Goal: Task Accomplishment & Management: Complete application form

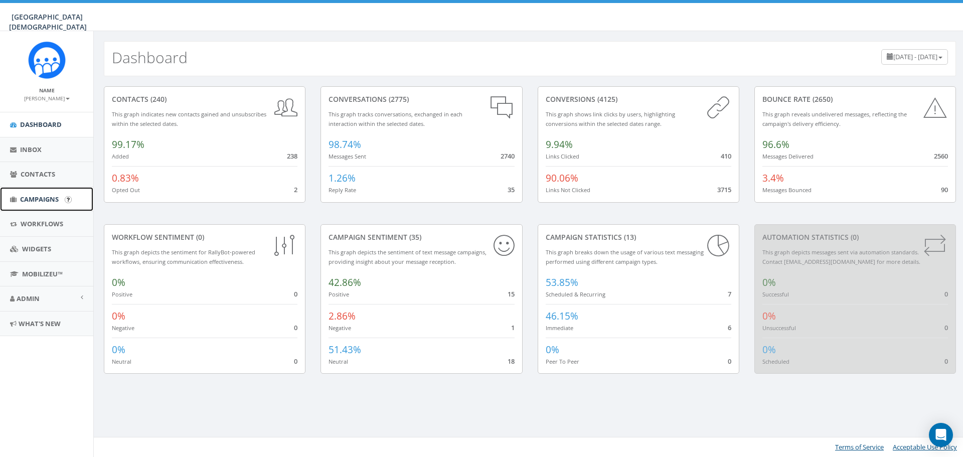
click at [33, 197] on span "Campaigns" at bounding box center [39, 199] width 39 height 9
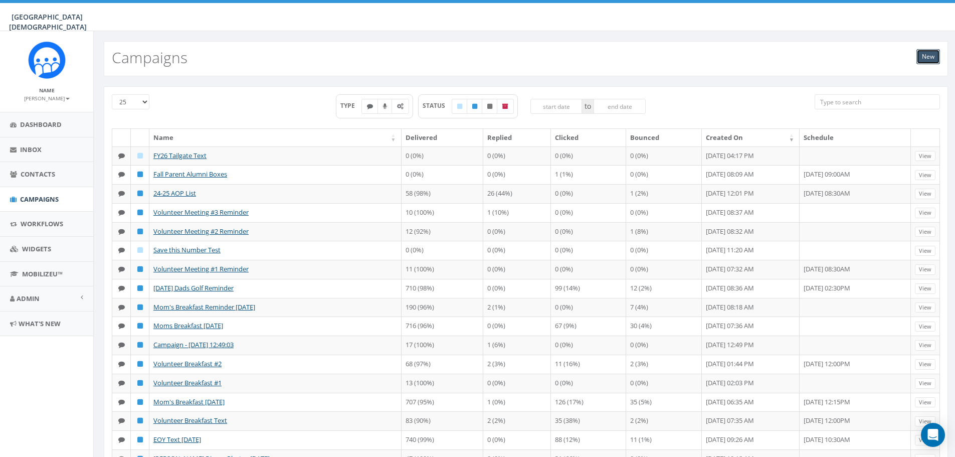
click at [934, 61] on link "New" at bounding box center [929, 56] width 24 height 15
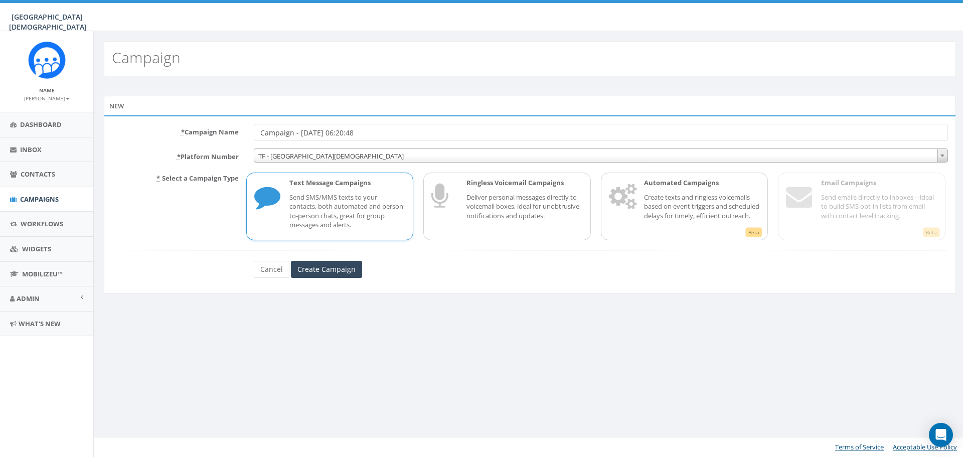
drag, startPoint x: 382, startPoint y: 131, endPoint x: 258, endPoint y: 142, distance: 124.9
click at [258, 142] on form "* Campaign Name Campaign - 10/06/2025, 06:20:48 * Platform Number TF - Linfield…" at bounding box center [530, 201] width 836 height 154
type input "FY26 Annual Giving Kick Off 10.14.25"
click at [345, 272] on input "Create Campaign" at bounding box center [326, 269] width 71 height 17
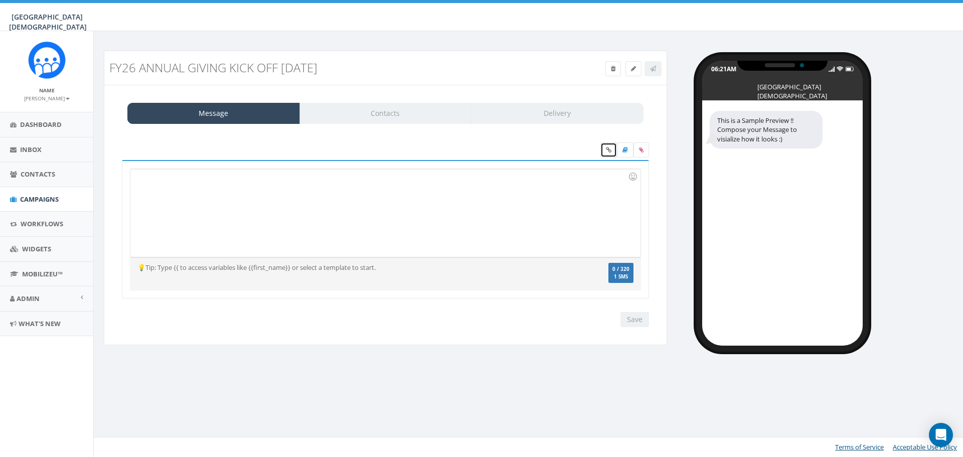
click at [607, 150] on icon at bounding box center [609, 150] width 6 height 6
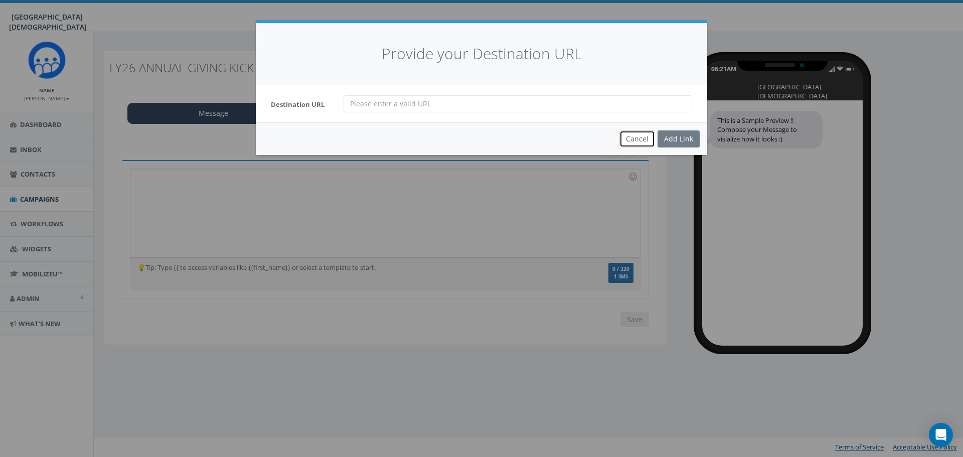
click at [646, 141] on button "Cancel" at bounding box center [637, 138] width 36 height 17
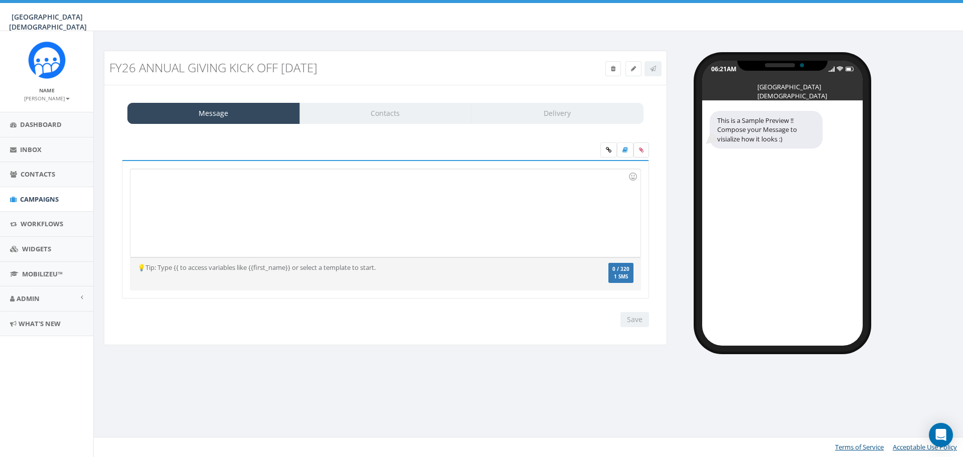
click at [641, 149] on icon at bounding box center [641, 150] width 5 height 6
click at [0, 0] on input "file" at bounding box center [0, 0] width 0 height 0
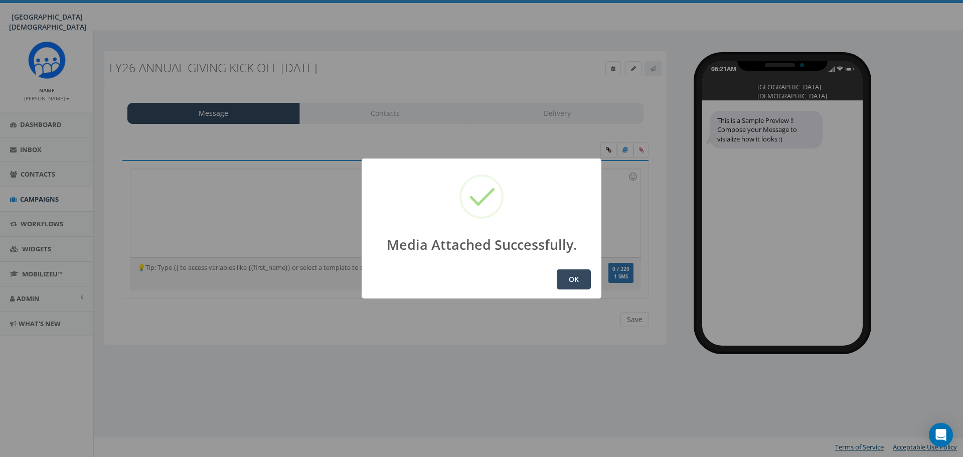
click at [570, 278] on button "OK" at bounding box center [574, 279] width 34 height 20
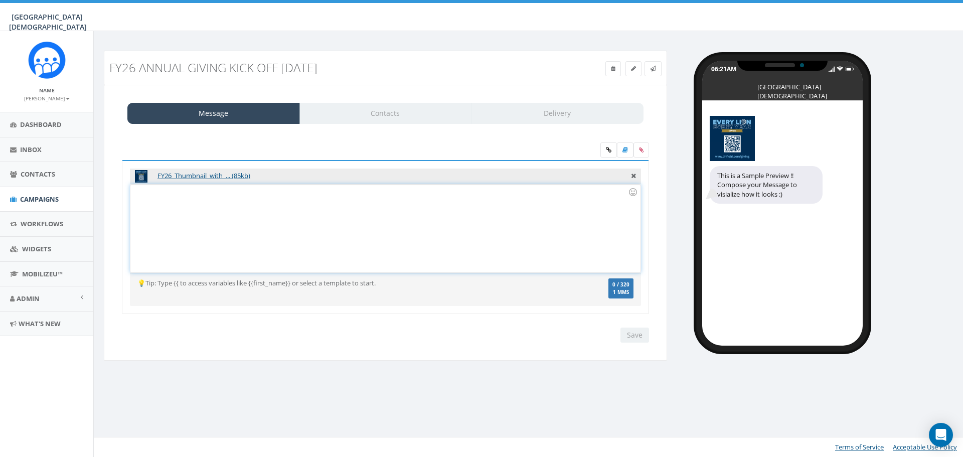
click at [158, 203] on div at bounding box center [385, 229] width 510 height 88
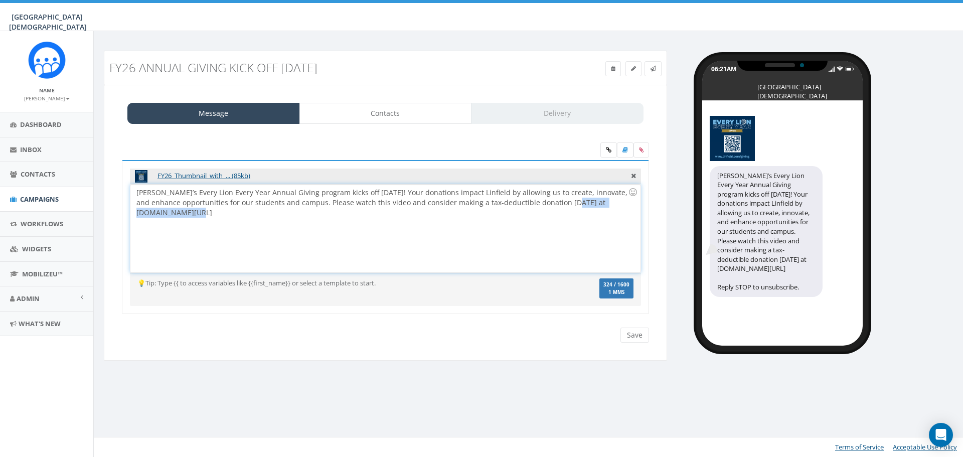
drag, startPoint x: 623, startPoint y: 204, endPoint x: 542, endPoint y: 205, distance: 81.3
click at [542, 205] on div "Linfield’s Every Lion Every Year Annual Giving program kicks off TODAY! Your do…" at bounding box center [385, 229] width 510 height 88
click at [609, 152] on icon at bounding box center [609, 150] width 6 height 6
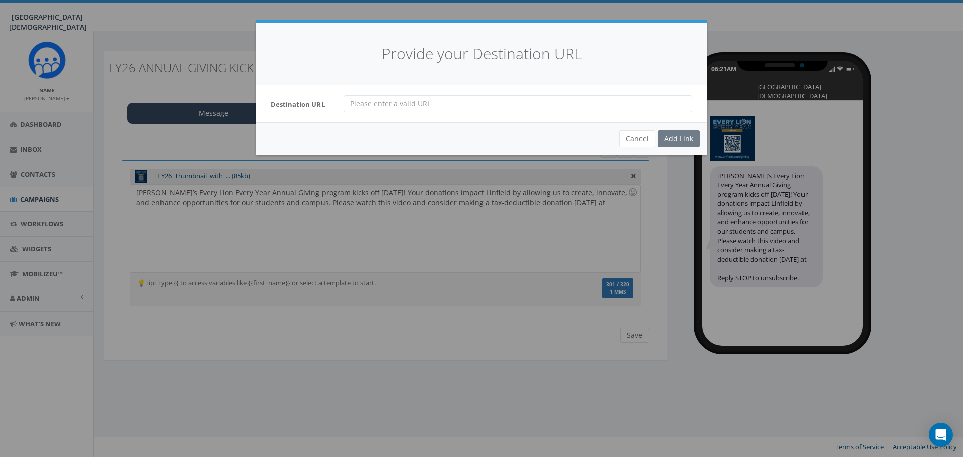
click at [414, 106] on input "url" at bounding box center [518, 103] width 349 height 17
paste input "http://www.linfield.com/giving"
type input "http://www.linfield.com/giving"
click at [688, 134] on div "Add Link" at bounding box center [679, 138] width 42 height 17
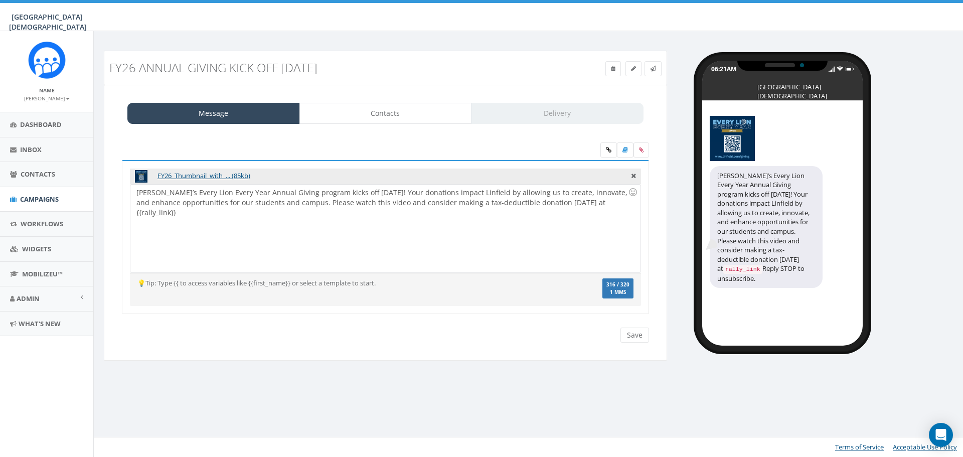
click at [588, 203] on div "Linfield’s Every Lion Every Year Annual Giving program kicks off TODAY! Your do…" at bounding box center [385, 229] width 510 height 88
drag, startPoint x: 340, startPoint y: 203, endPoint x: 356, endPoint y: 202, distance: 16.6
click at [356, 202] on div "Linfield’s Every Lion Every Year Annual Giving program kicks off TODAY! Your do…" at bounding box center [385, 229] width 510 height 88
drag, startPoint x: 356, startPoint y: 202, endPoint x: 461, endPoint y: 228, distance: 109.0
click at [461, 228] on div "Linfield’s Every Lion Every Year Annual Giving program kicks off TODAY! Your do…" at bounding box center [385, 229] width 510 height 88
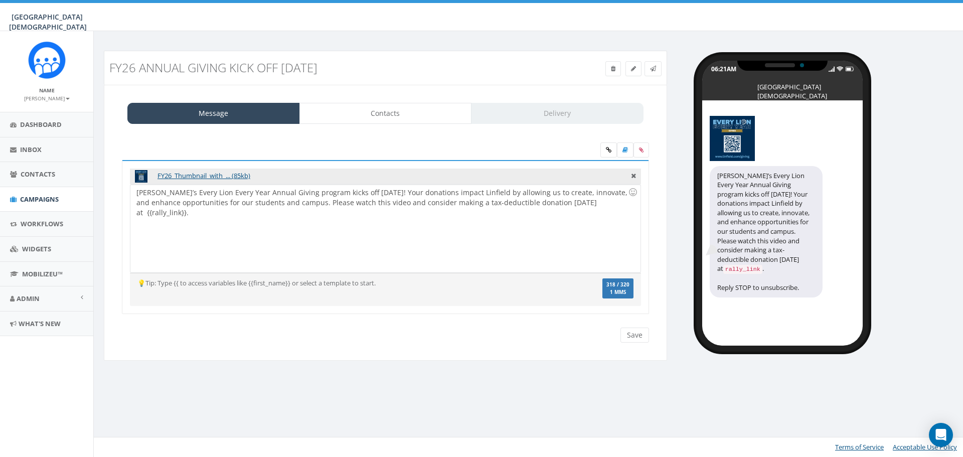
click at [358, 202] on div "Linfield’s Every Lion Every Year Annual Giving program kicks off TODAY! Your do…" at bounding box center [385, 229] width 510 height 88
click at [612, 153] on link at bounding box center [608, 149] width 17 height 15
click at [407, 192] on div "Linfield’s Every Lion Every Year Annual Giving program kicks off TODAY! Your do…" at bounding box center [385, 229] width 510 height 88
click at [359, 204] on div "Linfield’s Every Lion Every Year Annual Giving program kicks off TODAY! Your do…" at bounding box center [385, 229] width 510 height 88
click at [604, 149] on link at bounding box center [608, 149] width 17 height 15
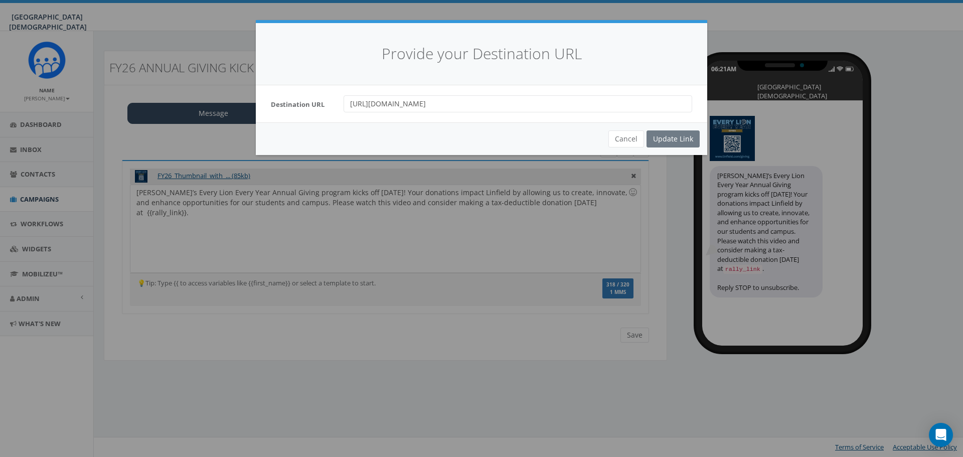
drag, startPoint x: 452, startPoint y: 109, endPoint x: 334, endPoint y: 109, distance: 117.9
click at [334, 109] on div "Destination URL http://www.linfield.com/giving" at bounding box center [481, 103] width 436 height 17
drag, startPoint x: 486, startPoint y: 102, endPoint x: 284, endPoint y: 102, distance: 202.1
click at [284, 102] on div "Destination URL http://www.linfield.com/giving" at bounding box center [481, 103] width 436 height 17
paste input "s://www.youtube.com/watch?v=3t_yp_G0dtY&t=5s"
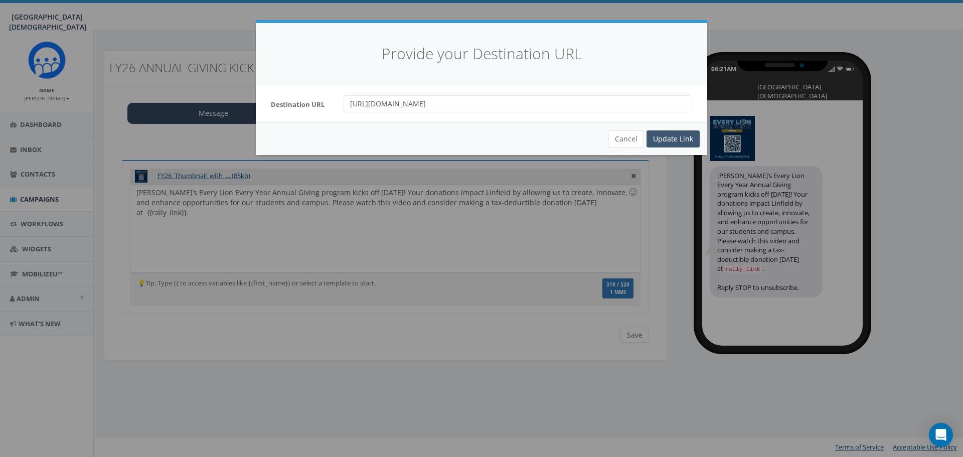
type input "https://www.youtube.com/watch?v=3t_yp_G0dtY&t=5s"
click at [682, 141] on div "Update Link" at bounding box center [673, 138] width 53 height 17
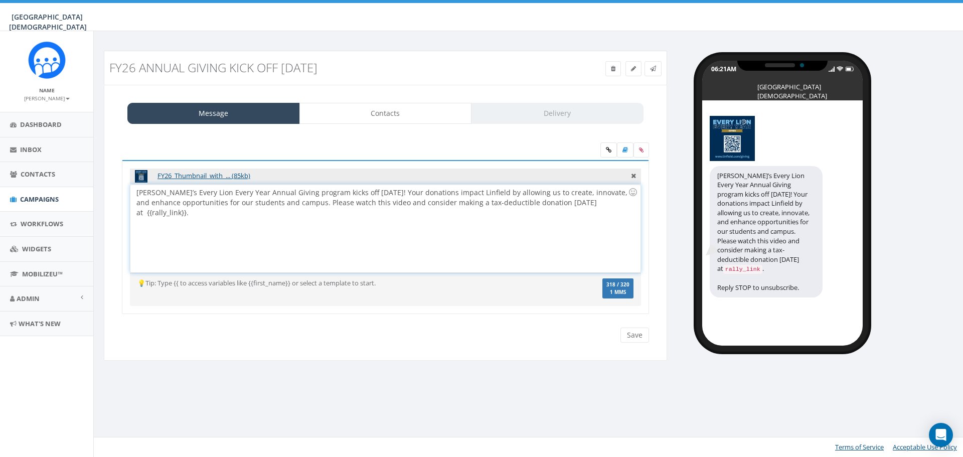
click at [358, 205] on div "Linfield’s Every Lion Every Year Annual Giving program kicks off TODAY! Your do…" at bounding box center [385, 229] width 510 height 88
click at [609, 149] on icon at bounding box center [609, 150] width 6 height 6
drag, startPoint x: 582, startPoint y: 205, endPoint x: 543, endPoint y: 207, distance: 39.2
click at [543, 207] on div "Linfield’s Every Lion Every Year Annual Giving program kicks off TODAY! Your do…" at bounding box center [385, 229] width 510 height 88
click at [658, 67] on link at bounding box center [653, 68] width 17 height 15
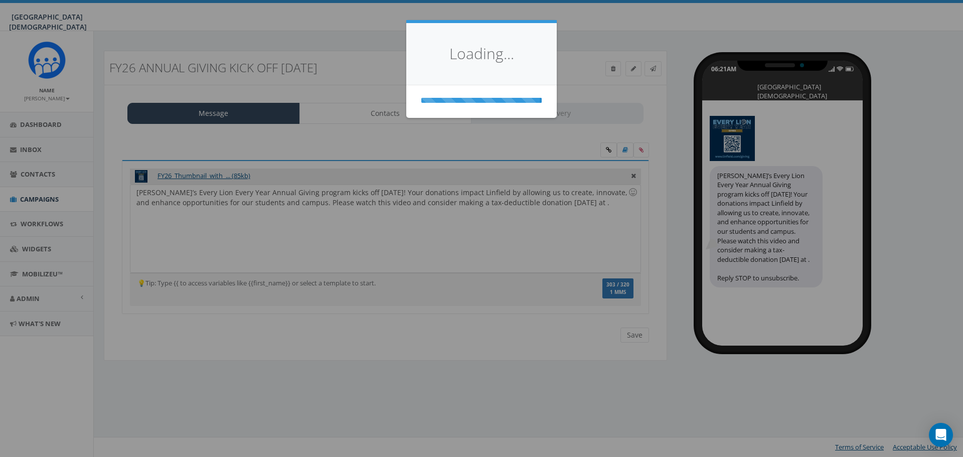
click at [449, 270] on div "Loading..." at bounding box center [481, 228] width 963 height 457
drag, startPoint x: 274, startPoint y: 211, endPoint x: 257, endPoint y: 207, distance: 17.0
click at [271, 210] on div "Loading..." at bounding box center [481, 228] width 963 height 457
click at [257, 207] on div "Loading..." at bounding box center [481, 228] width 963 height 457
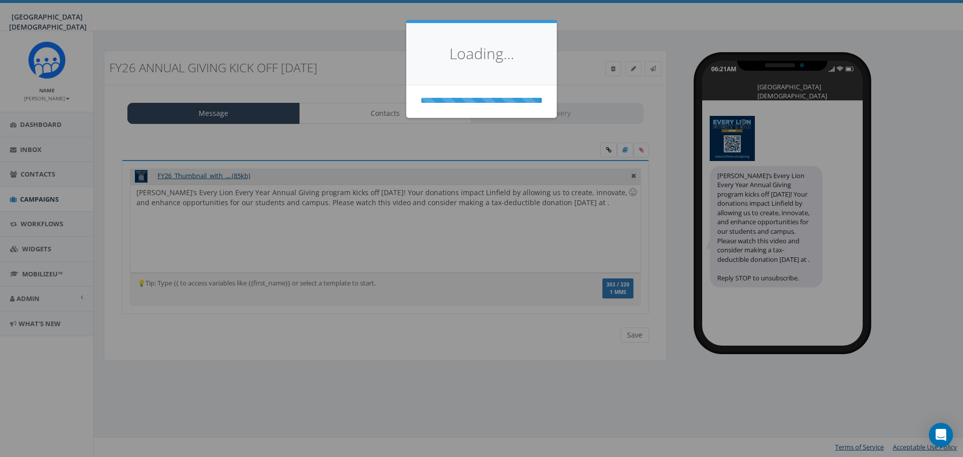
click at [257, 207] on div "Loading..." at bounding box center [481, 228] width 963 height 457
drag, startPoint x: 257, startPoint y: 207, endPoint x: 379, endPoint y: 203, distance: 121.9
click at [260, 207] on div "Loading..." at bounding box center [481, 228] width 963 height 457
click at [164, 44] on div "Loading..." at bounding box center [481, 228] width 963 height 457
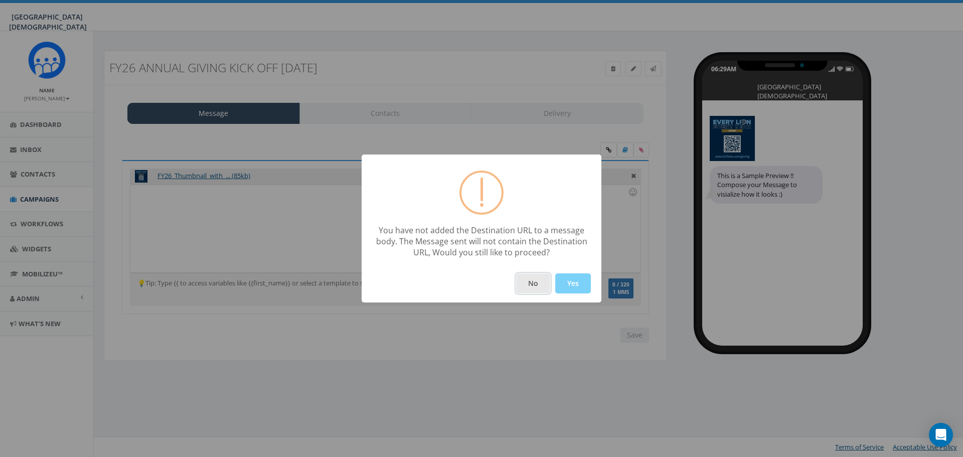
click at [530, 285] on button "No" at bounding box center [533, 283] width 34 height 20
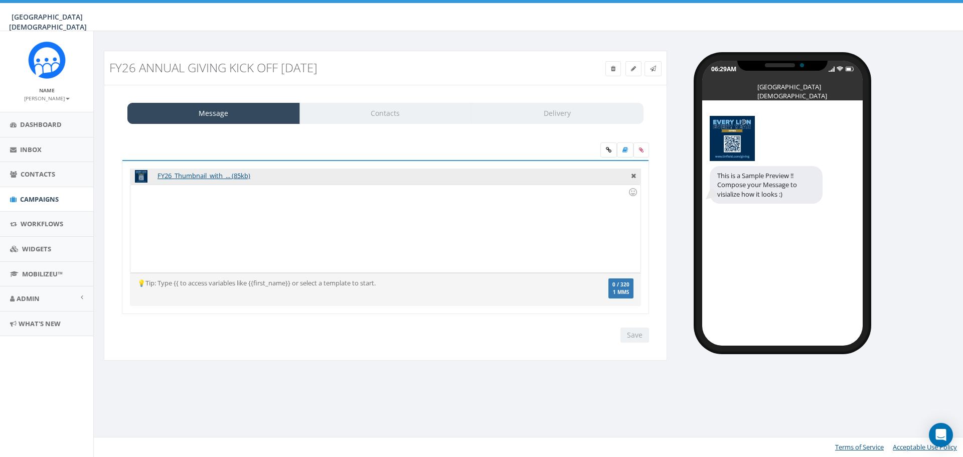
click at [162, 224] on div at bounding box center [385, 229] width 510 height 88
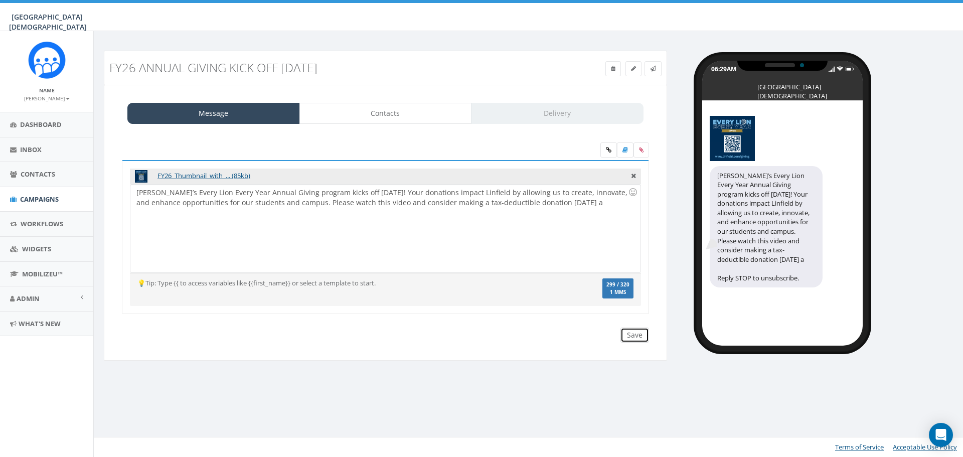
click at [635, 339] on input "Save" at bounding box center [634, 335] width 29 height 15
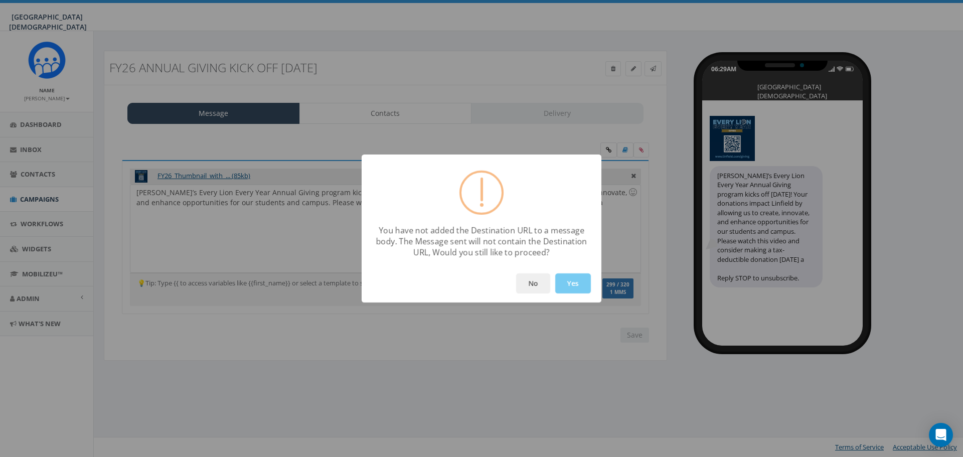
click at [559, 276] on button "Yes" at bounding box center [573, 283] width 36 height 20
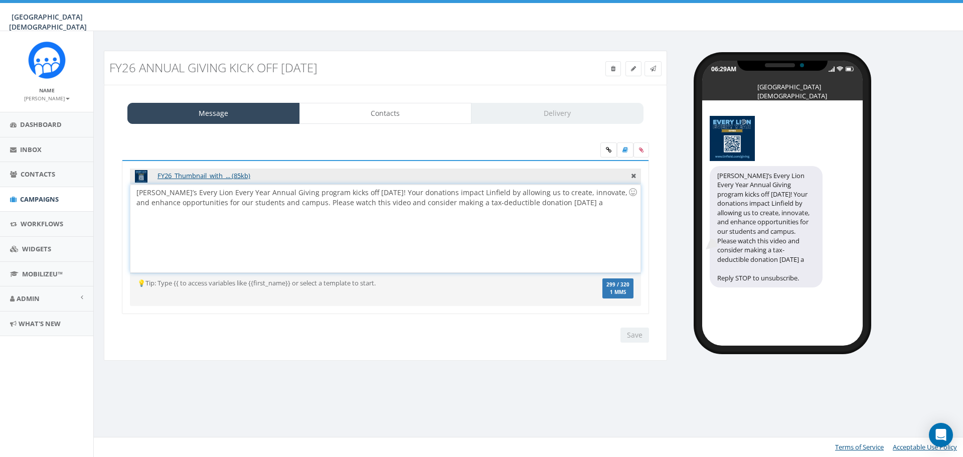
click at [549, 206] on div "Linfield’s Every Lion Every Year Annual Giving program kicks off TODAY! Your do…" at bounding box center [385, 229] width 510 height 88
click at [610, 153] on link at bounding box center [608, 149] width 17 height 15
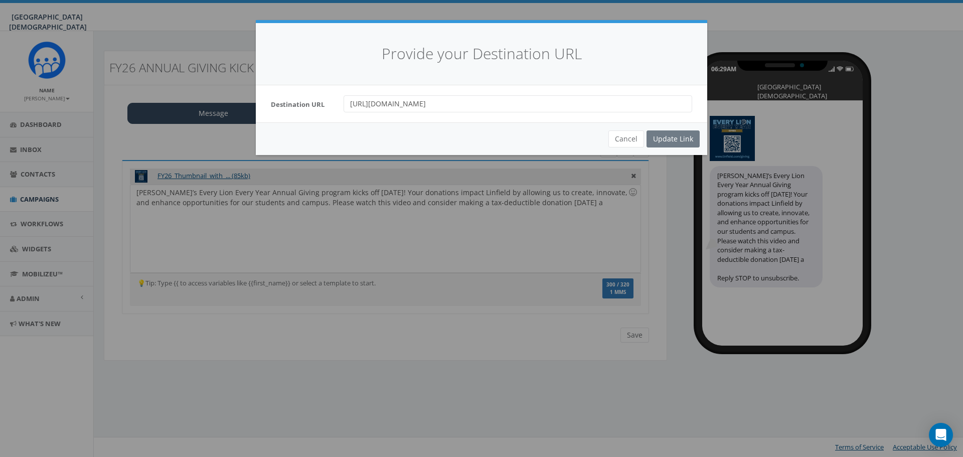
drag, startPoint x: 532, startPoint y: 103, endPoint x: 277, endPoint y: 114, distance: 255.5
click at [277, 114] on div "Destination URL https://www.youtube.com/watch?v=3t_yp_G0dtY&t=5s" at bounding box center [481, 103] width 451 height 37
type input "www.linfield.com/giving"
click at [668, 136] on div "Update Link" at bounding box center [673, 138] width 53 height 17
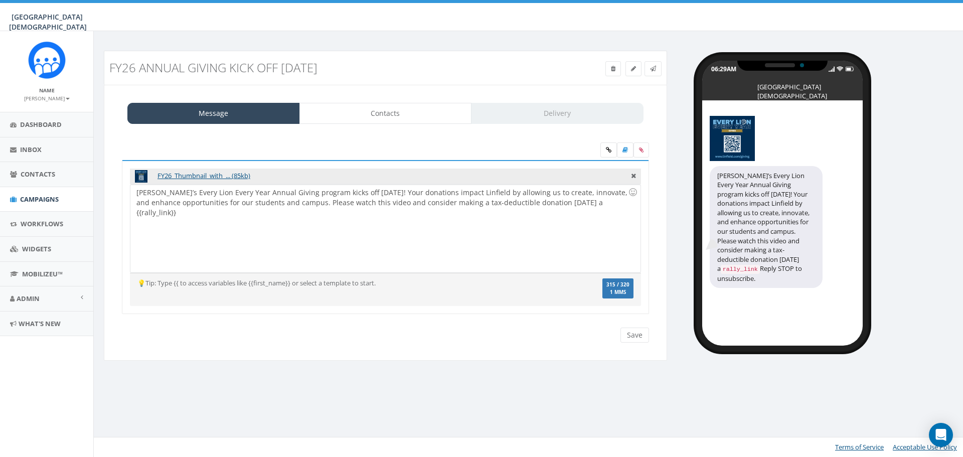
click at [601, 204] on div "Linfield’s Every Lion Every Year Annual Giving program kicks off TODAY! Your do…" at bounding box center [385, 229] width 510 height 88
click at [538, 203] on div "Linfield’s Every Lion Every Year Annual Giving program kicks off TODAY! Your do…" at bounding box center [385, 229] width 510 height 88
click at [595, 202] on div "Linfield’s Every Lion Every Year Annual Giving program kicks off TODAY! Your do…" at bounding box center [385, 229] width 510 height 88
click at [355, 204] on div "Linfield’s Every Lion Every Year Annual Giving program kicks off TODAY! Your do…" at bounding box center [385, 229] width 510 height 88
drag, startPoint x: 581, startPoint y: 203, endPoint x: 543, endPoint y: 206, distance: 37.8
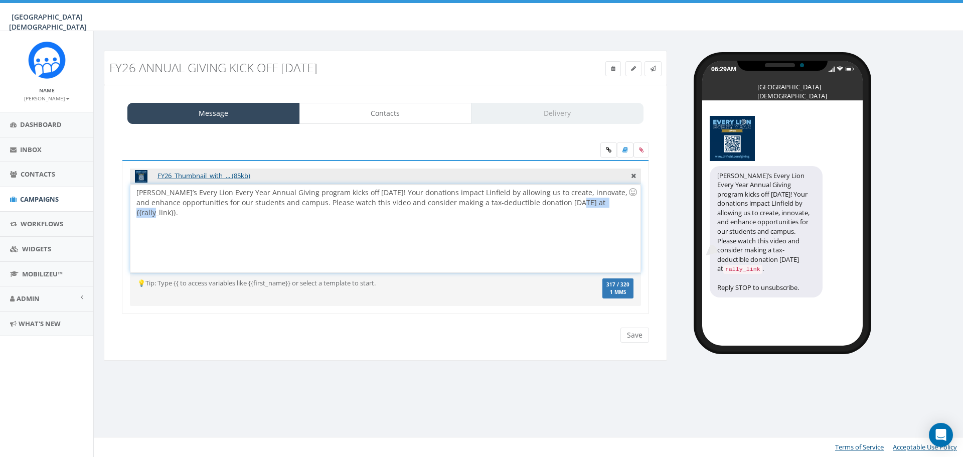
click at [543, 206] on div "Linfield’s Every Lion Every Year Annual Giving program kicks off TODAY! Your do…" at bounding box center [385, 229] width 510 height 88
click at [358, 201] on div "Linfield’s Every Lion Every Year Annual Giving program kicks off TODAY! Your do…" at bounding box center [385, 229] width 510 height 88
click at [395, 202] on div "Linfield’s Every Lion Every Year Annual Giving program kicks off TODAY! Your do…" at bounding box center [385, 229] width 510 height 88
click at [604, 149] on link at bounding box center [608, 149] width 17 height 15
click at [609, 152] on icon at bounding box center [609, 150] width 6 height 6
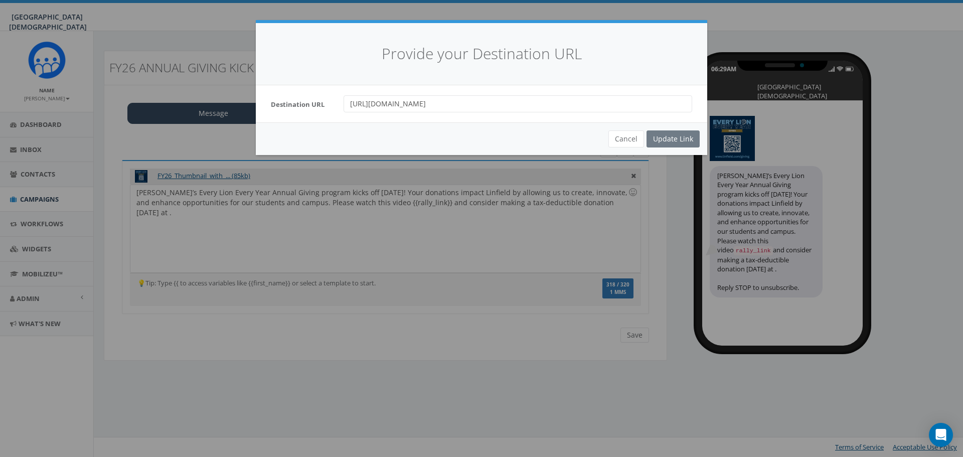
drag, startPoint x: 469, startPoint y: 100, endPoint x: 144, endPoint y: 119, distance: 325.5
click at [149, 119] on div "Provide your Destination URL Destination URL https://www.linfield.com/giving Ca…" at bounding box center [481, 228] width 963 height 457
paste input "youtube.com/watch?v=3t_yp_G0dtY&t=5s"
type input "https://www.youtube.com/watch?v=3t_yp_G0dtY&t=5s"
click at [674, 137] on div "Update Link" at bounding box center [673, 138] width 53 height 17
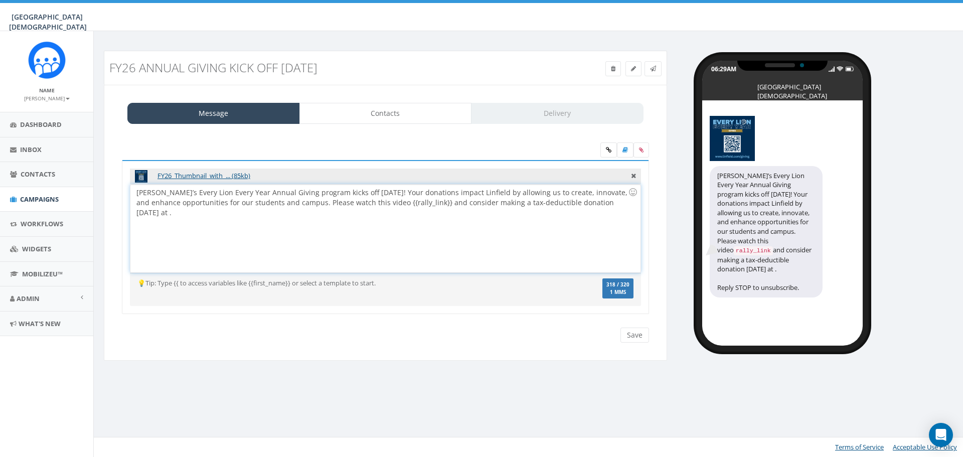
click at [583, 203] on div "Linfield’s Every Lion Every Year Annual Giving program kicks off TODAY! Your do…" at bounding box center [385, 229] width 510 height 88
click at [627, 338] on input "Save" at bounding box center [634, 335] width 29 height 15
click at [656, 66] on icon at bounding box center [653, 69] width 6 height 6
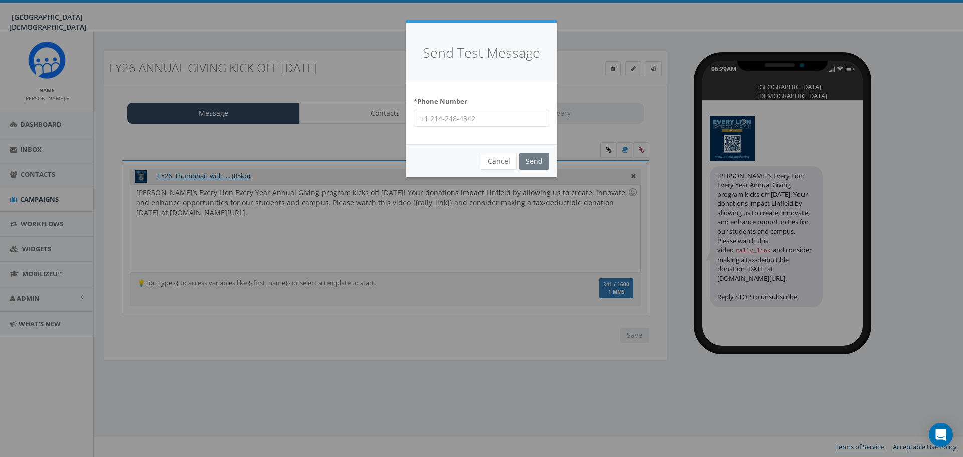
click at [478, 122] on input "* Phone Number" at bounding box center [481, 118] width 135 height 17
type input "9515019247"
click at [531, 158] on input "Send" at bounding box center [534, 160] width 30 height 17
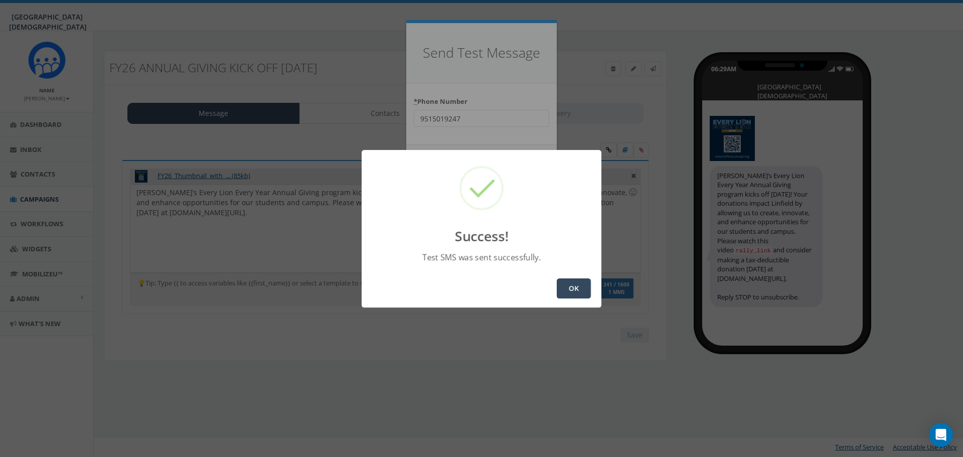
click at [582, 287] on button "OK" at bounding box center [574, 288] width 34 height 20
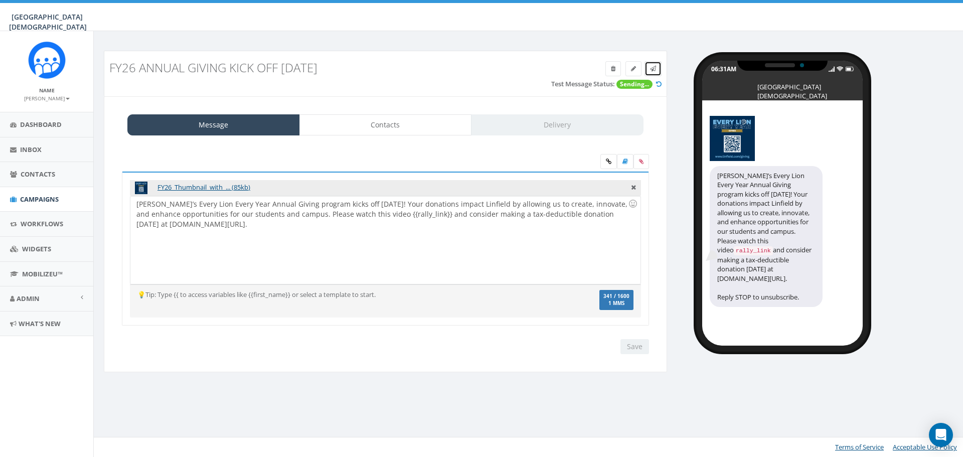
click at [656, 71] on link at bounding box center [653, 68] width 17 height 15
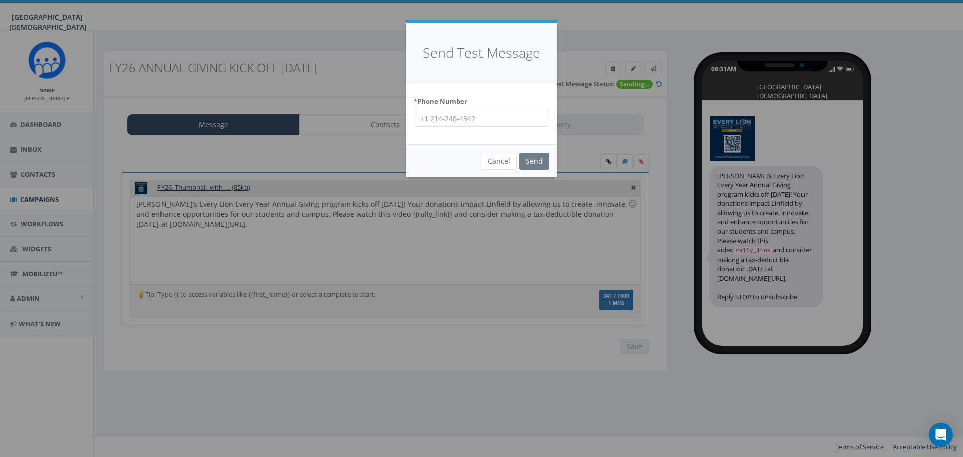
click at [455, 122] on input "* Phone Number" at bounding box center [481, 118] width 135 height 17
type input "9517649695"
click at [542, 162] on input "Send" at bounding box center [534, 160] width 30 height 17
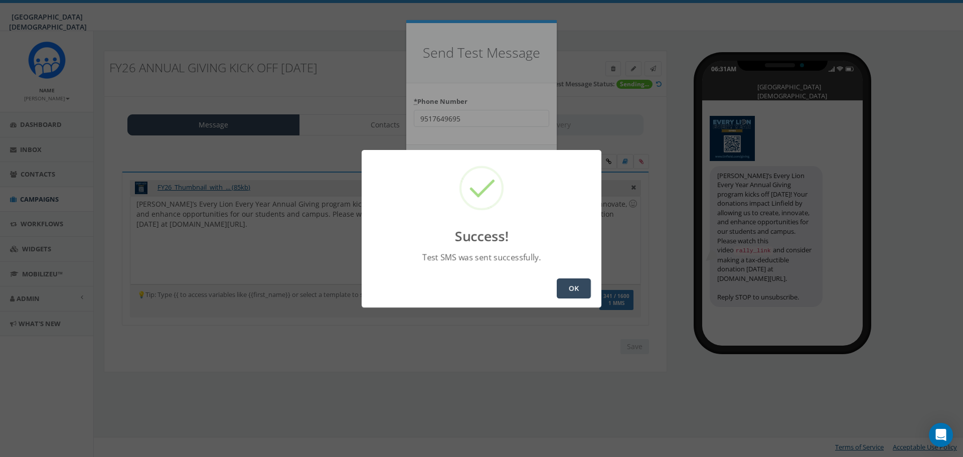
click at [578, 287] on button "OK" at bounding box center [574, 288] width 34 height 20
